Goal: Complete application form

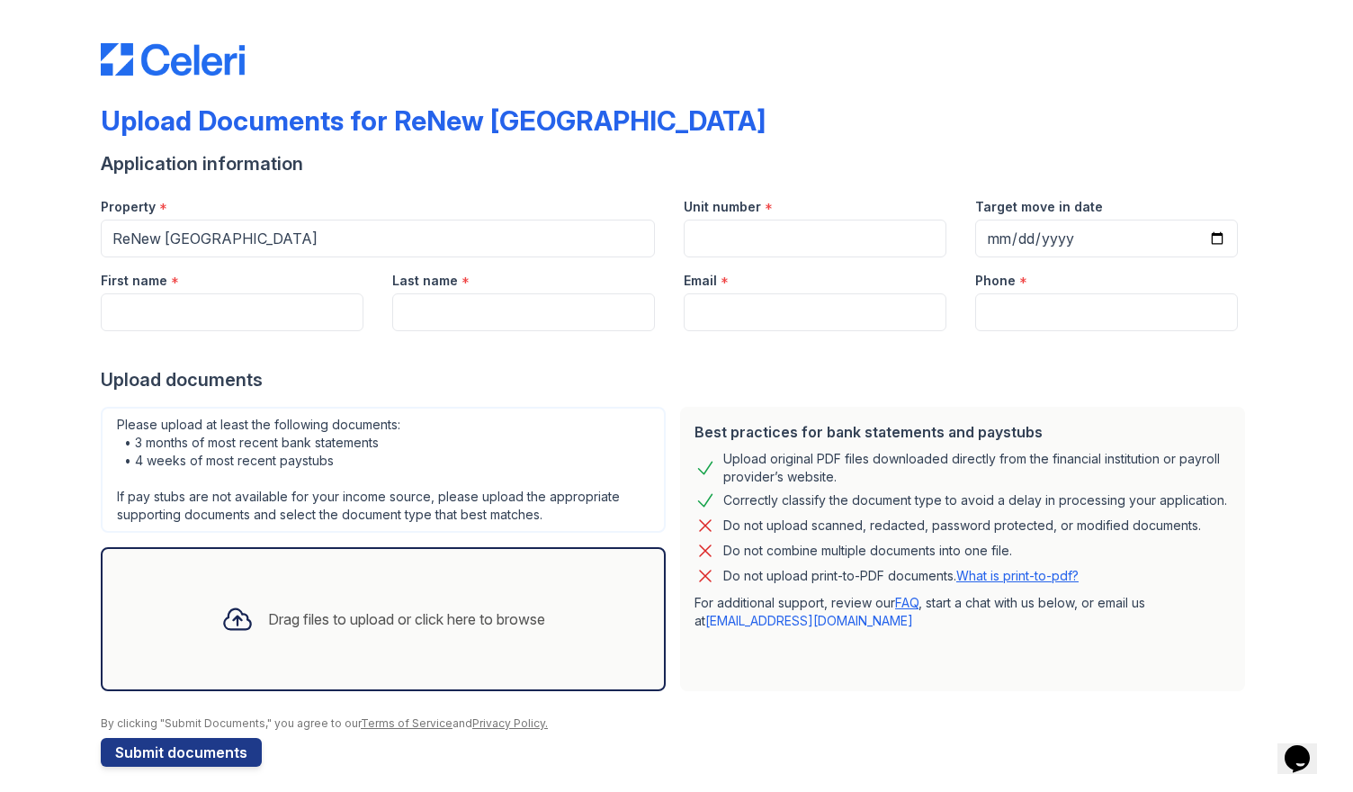
scroll to position [9, 0]
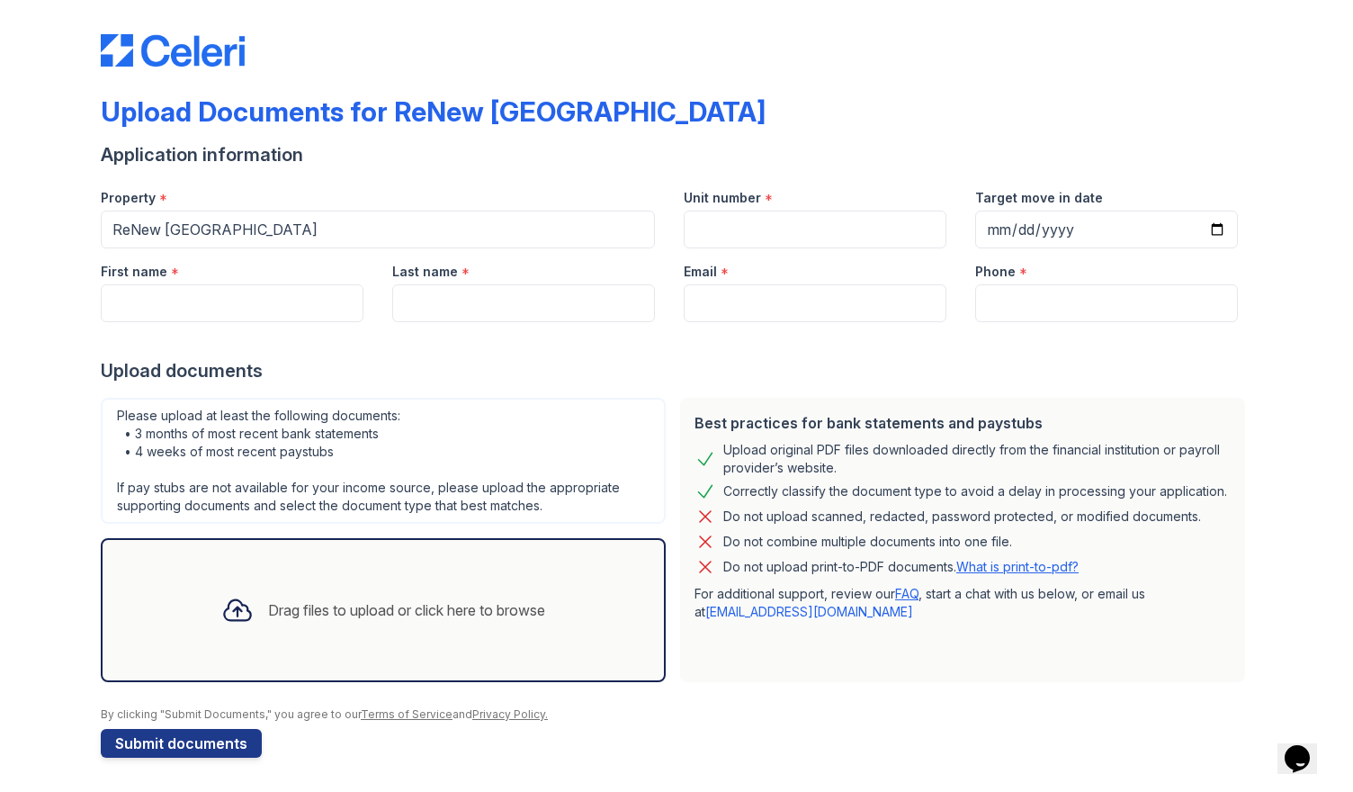
click at [282, 599] on div "Drag files to upload or click here to browse" at bounding box center [406, 610] width 277 height 22
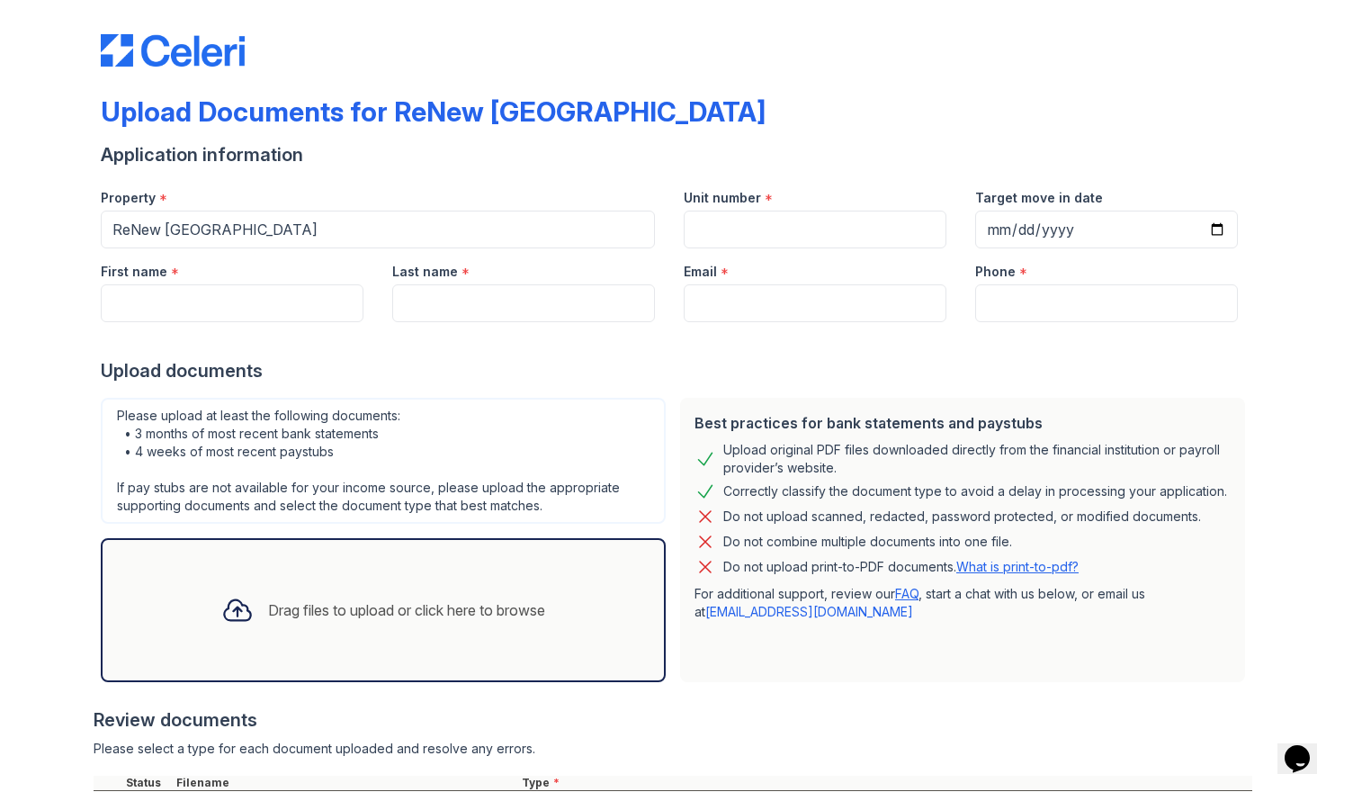
scroll to position [194, 0]
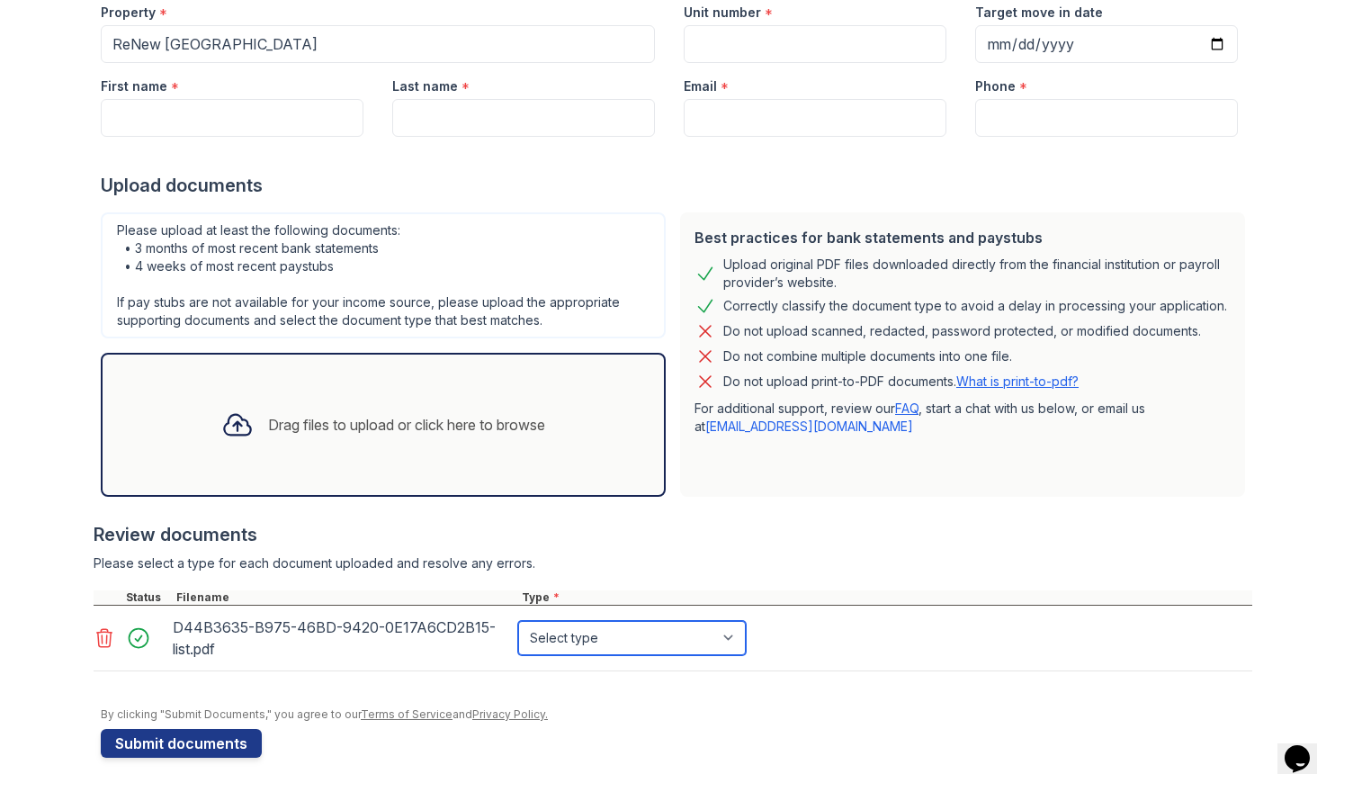
click at [724, 637] on select "Select type Paystub Bank Statement Offer Letter Tax Documents Benefit Award Let…" at bounding box center [632, 638] width 228 height 34
select select "bank_statement"
click at [518, 621] on select "Select type Paystub Bank Statement Offer Letter Tax Documents Benefit Award Let…" at bounding box center [632, 638] width 228 height 34
click at [238, 433] on icon at bounding box center [237, 424] width 32 height 32
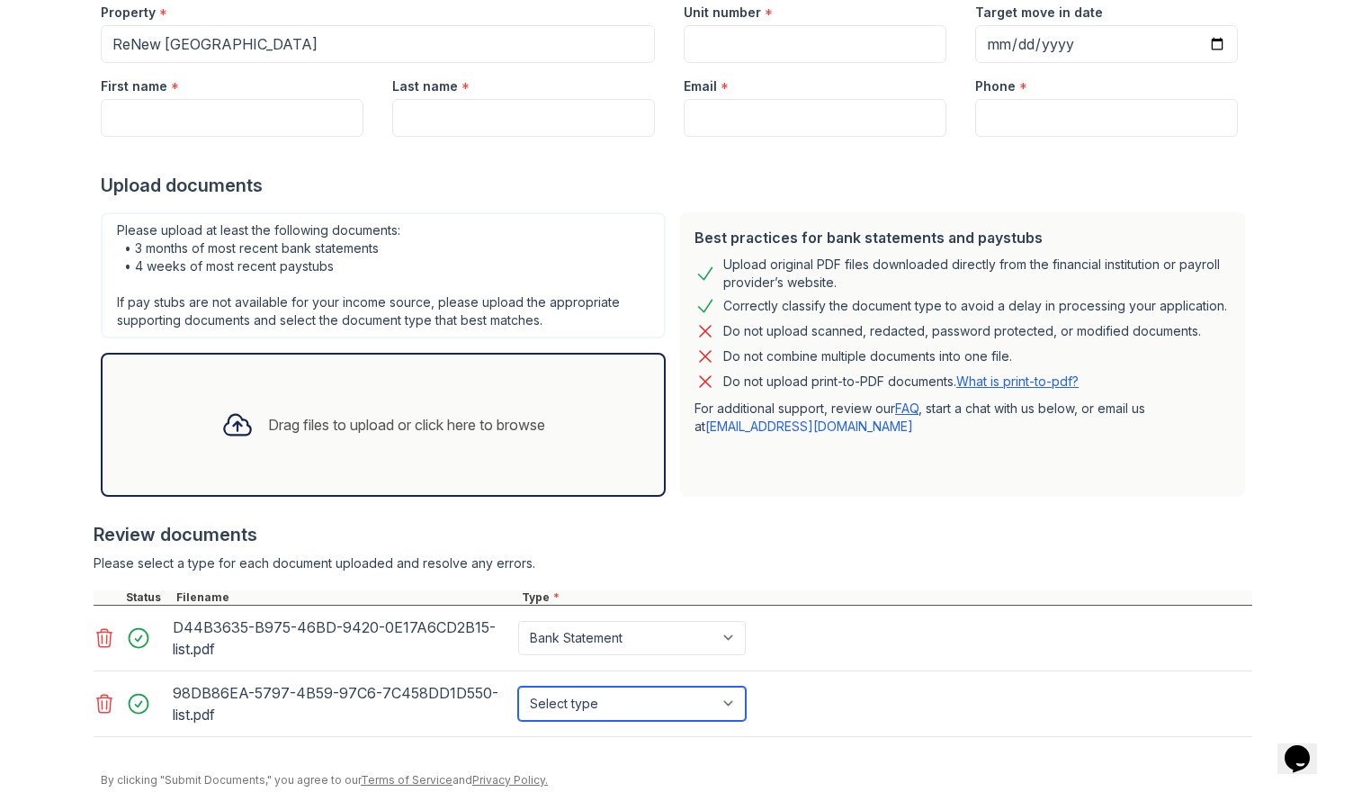
click at [729, 704] on select "Select type Paystub Bank Statement Offer Letter Tax Documents Benefit Award Let…" at bounding box center [632, 703] width 228 height 34
select select "bank_statement"
click at [518, 686] on select "Select type Paystub Bank Statement Offer Letter Tax Documents Benefit Award Let…" at bounding box center [632, 703] width 228 height 34
click at [378, 414] on div "Drag files to upload or click here to browse" at bounding box center [406, 425] width 277 height 22
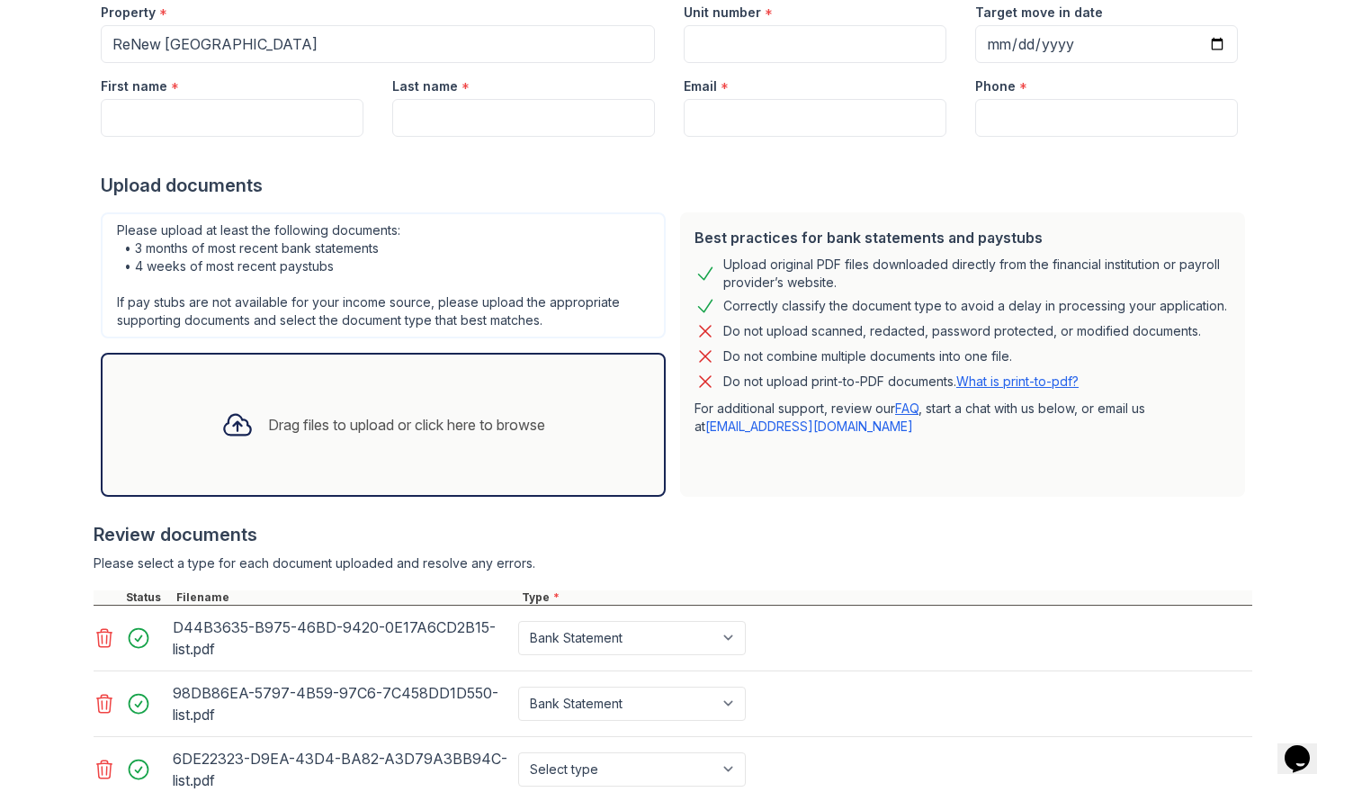
scroll to position [319, 0]
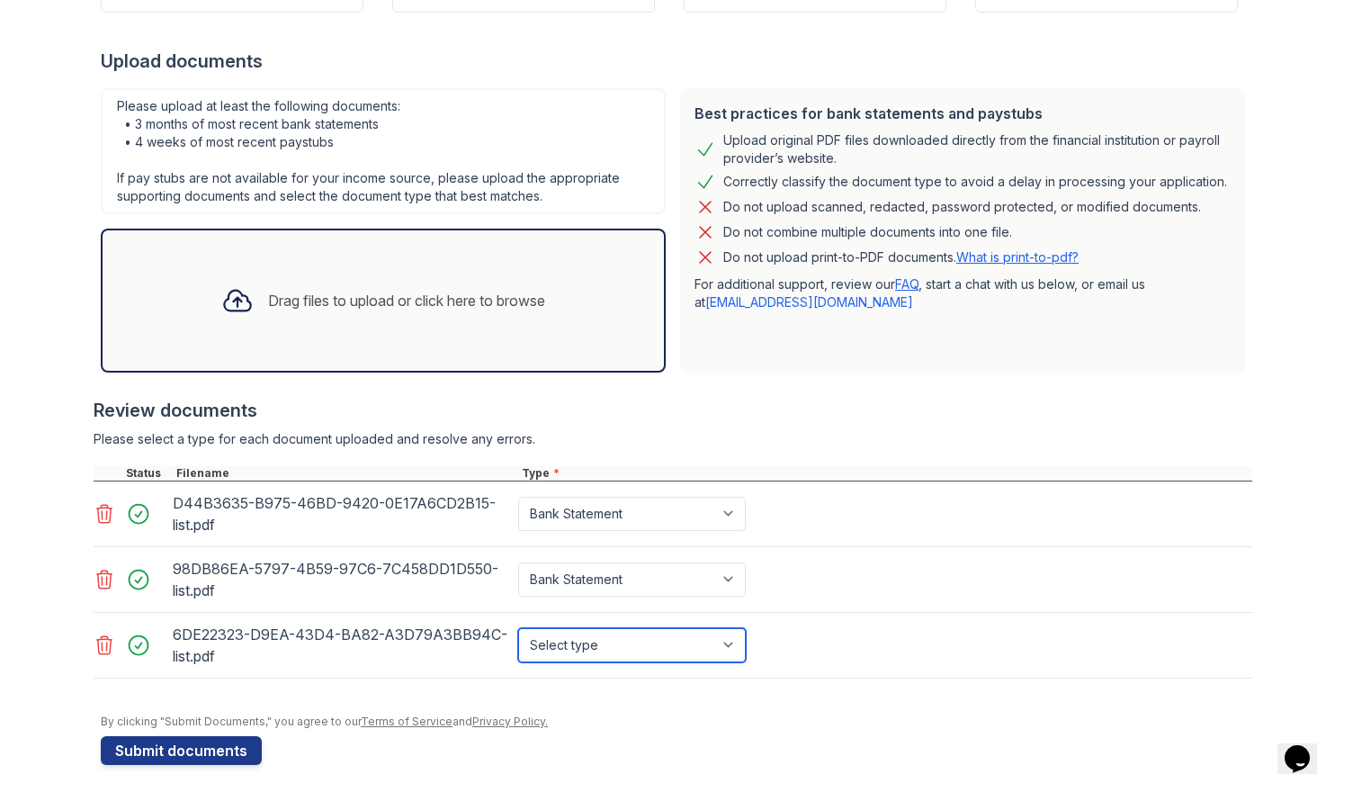
click at [726, 642] on select "Select type Paystub Bank Statement Offer Letter Tax Documents Benefit Award Let…" at bounding box center [632, 645] width 228 height 34
select select "bank_statement"
click at [518, 628] on select "Select type Paystub Bank Statement Offer Letter Tax Documents Benefit Award Let…" at bounding box center [632, 645] width 228 height 34
click at [303, 301] on div "Drag files to upload or click here to browse" at bounding box center [406, 301] width 277 height 22
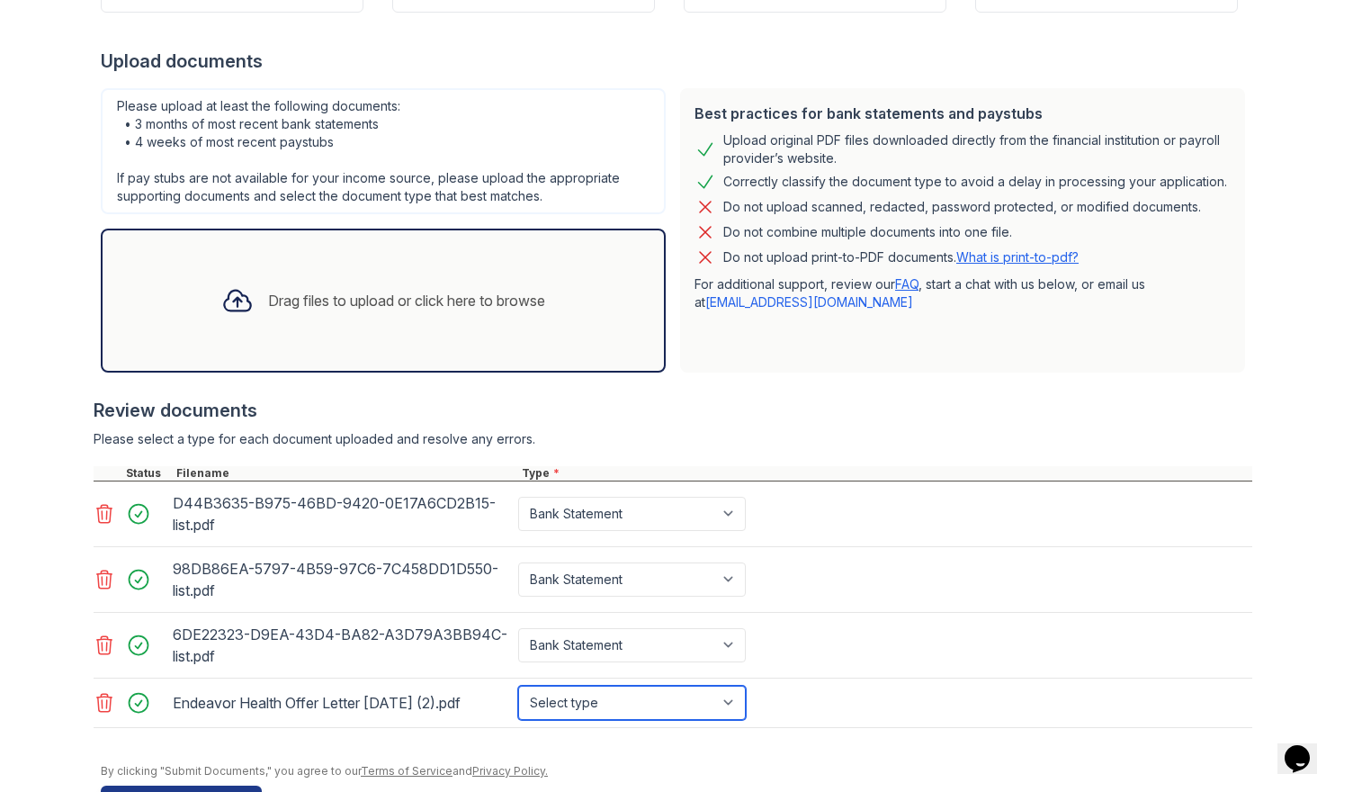
click at [725, 703] on select "Select type Paystub Bank Statement Offer Letter Tax Documents Benefit Award Let…" at bounding box center [632, 703] width 228 height 34
select select "offer_letter"
click at [518, 686] on select "Select type Paystub Bank Statement Offer Letter Tax Documents Benefit Award Let…" at bounding box center [632, 703] width 228 height 34
